Goal: Task Accomplishment & Management: Manage account settings

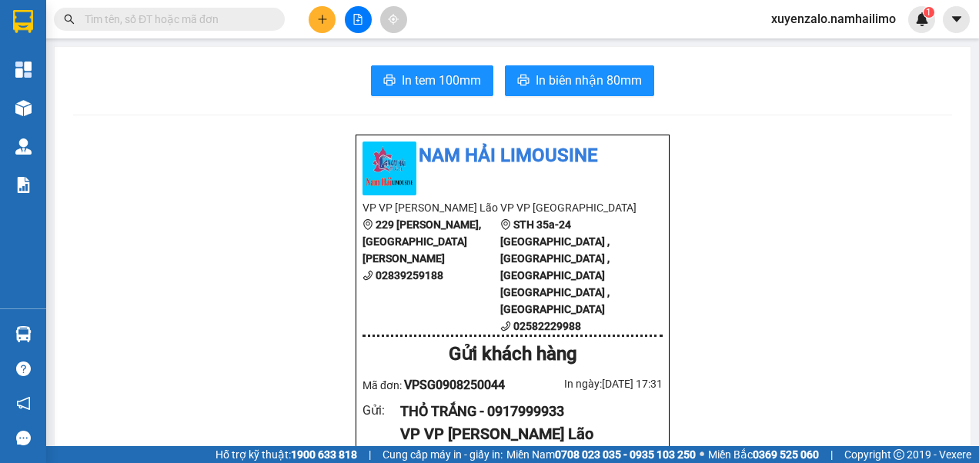
click at [198, 19] on input "text" at bounding box center [176, 19] width 182 height 17
paste input "VPSG1110250048"
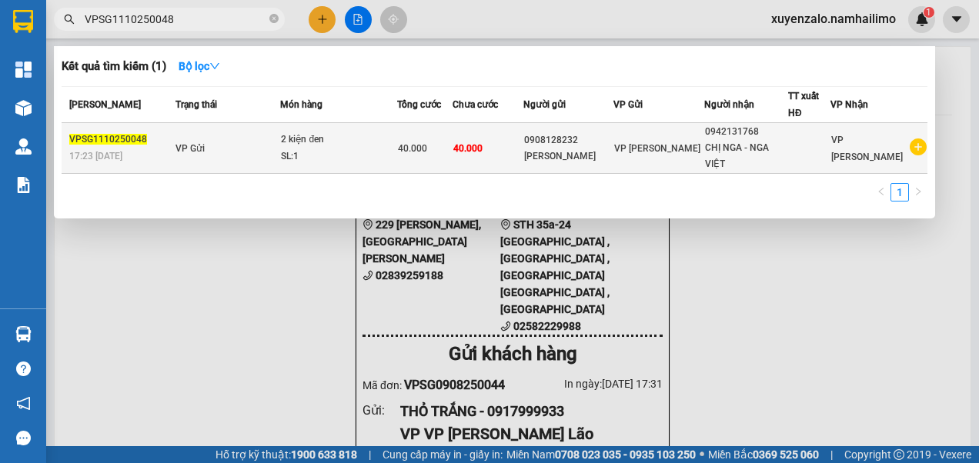
type input "VPSG1110250048"
click at [390, 155] on div "SL: 1" at bounding box center [338, 157] width 115 height 17
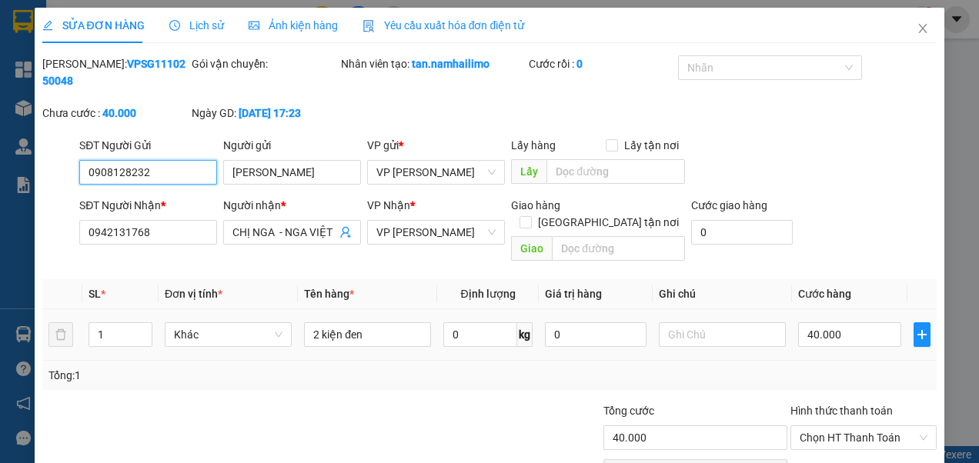
type input "0908128232"
type input "[PERSON_NAME]"
type input "0942131768"
type input "CHỊ NGA - NGA VIỆT"
type input "40.000"
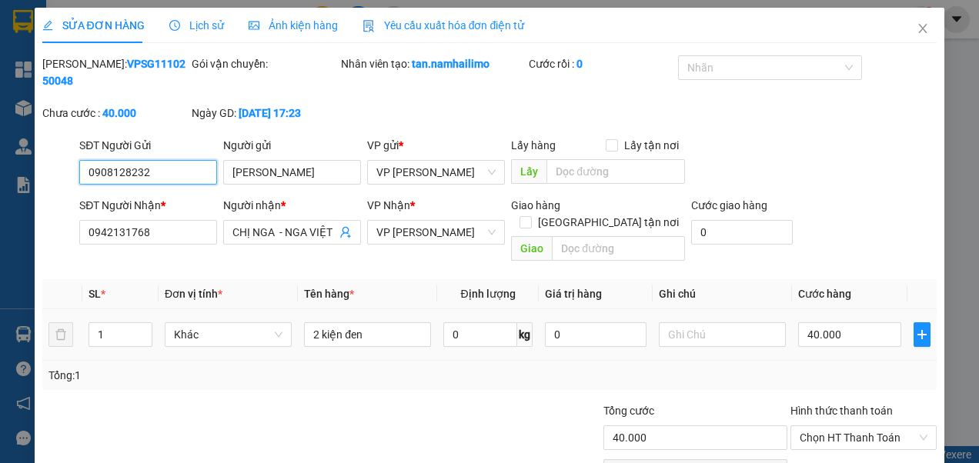
type input "40.000"
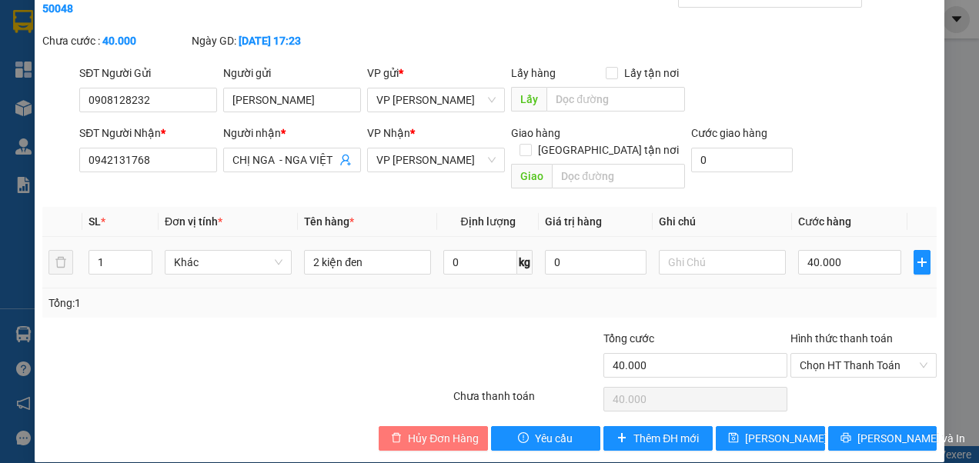
click at [408, 430] on span "Hủy Đơn Hàng" at bounding box center [443, 438] width 71 height 17
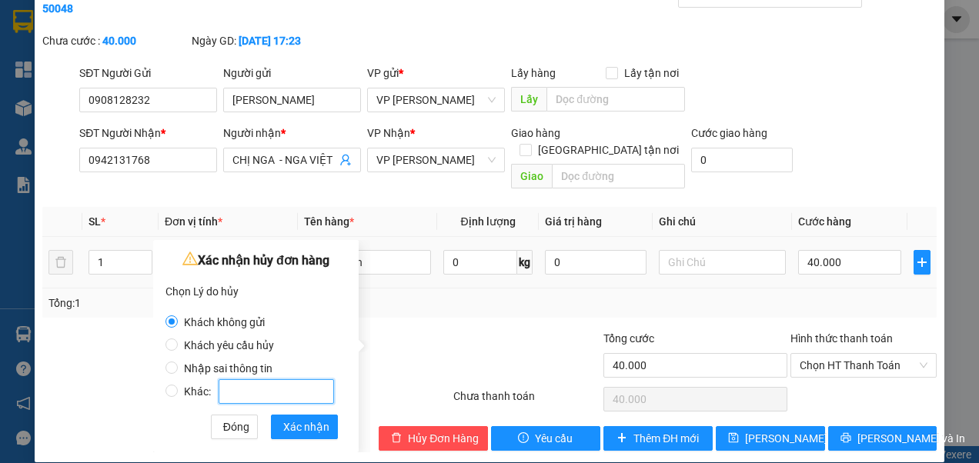
click at [278, 389] on input "Khác:" at bounding box center [276, 391] width 115 height 25
radio input "false"
radio input "true"
type input "khách gửi nhầm nhà xe"
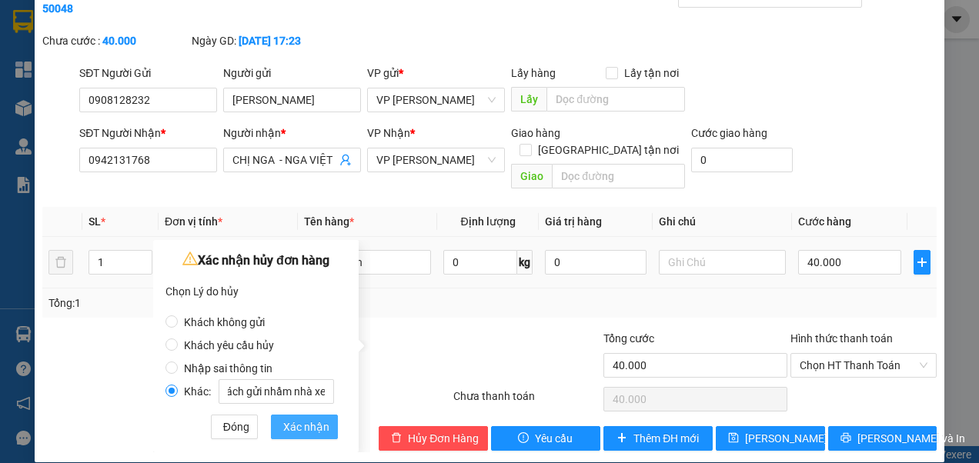
click at [316, 427] on span "Xác nhận" at bounding box center [306, 427] width 46 height 17
